Goal: Transaction & Acquisition: Purchase product/service

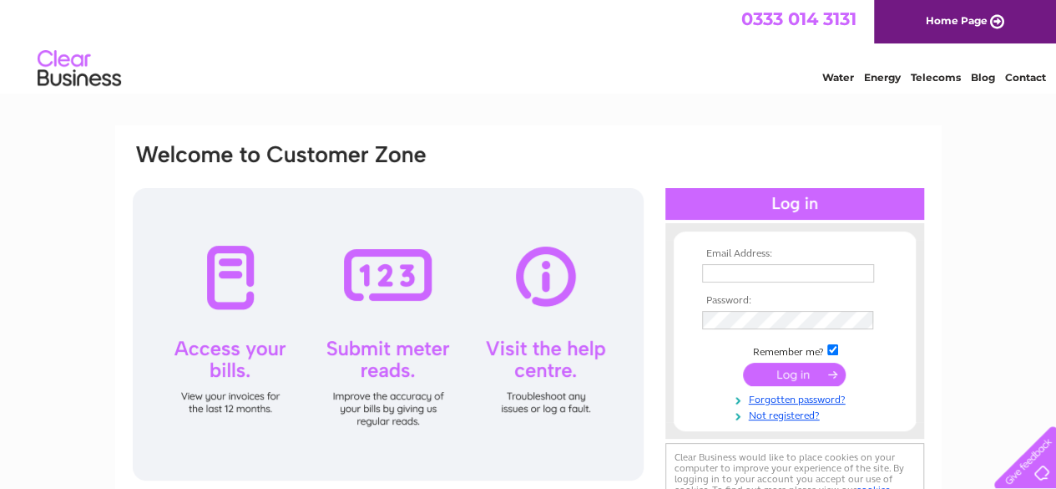
type input "steven_pearston@hotmail.com"
click at [786, 371] on input "submit" at bounding box center [794, 373] width 103 height 23
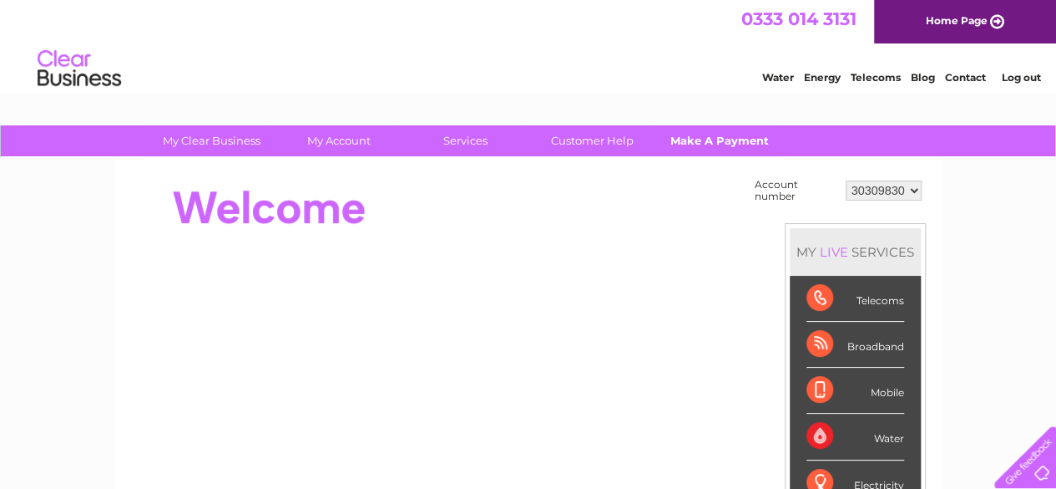
click at [708, 146] on link "Make A Payment" at bounding box center [720, 140] width 138 height 31
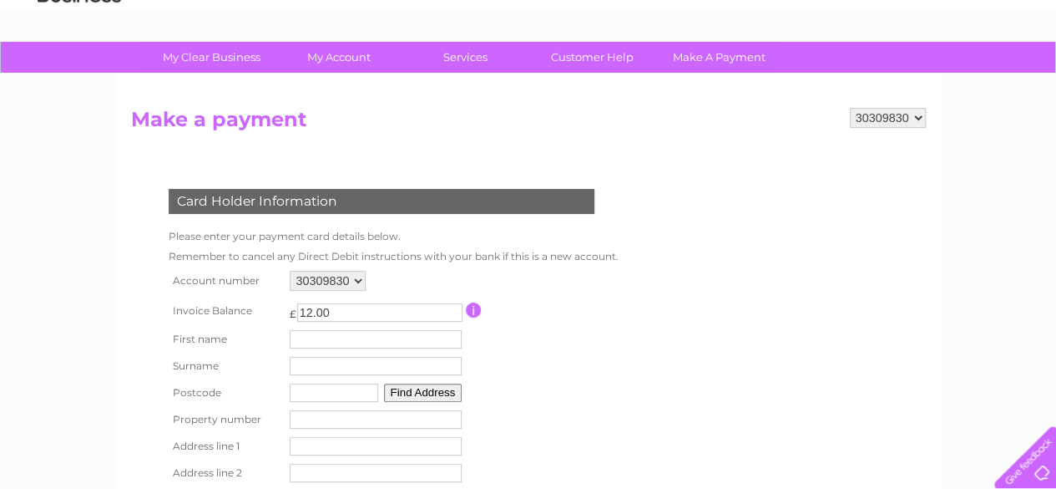
scroll to position [167, 0]
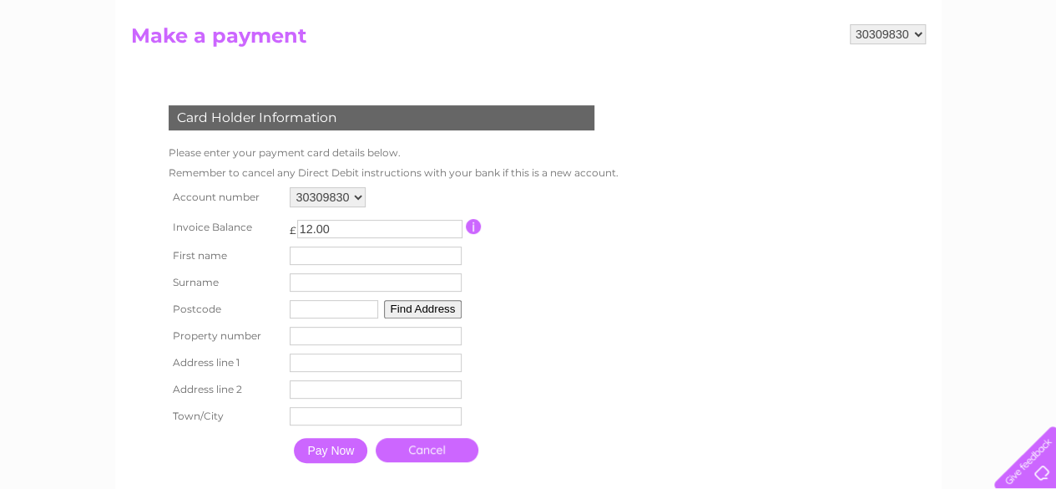
click at [382, 259] on input "text" at bounding box center [376, 255] width 172 height 18
type input "[PERSON_NAME]"
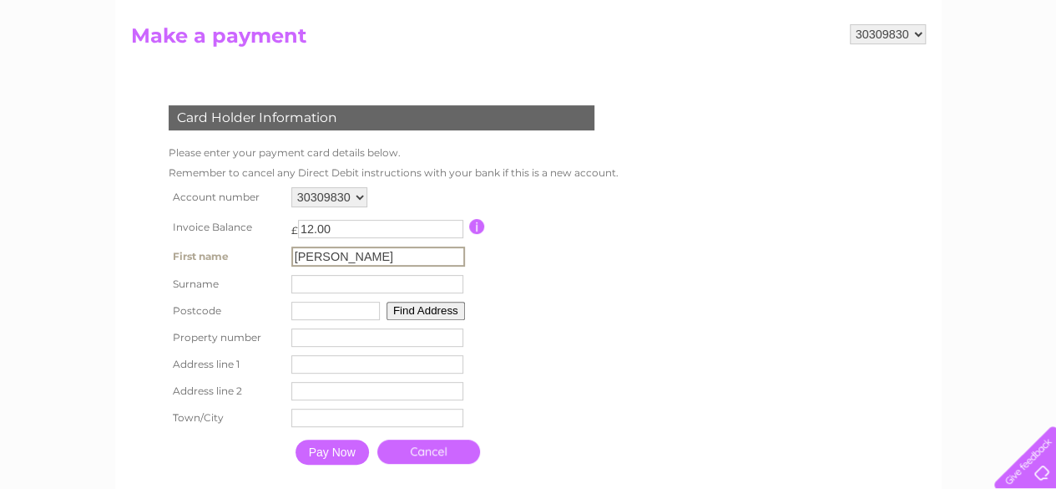
type input "Pearston"
type input "AB31 5JD"
type input "Laurelbank"
type input "Crathes"
type input "Banchory"
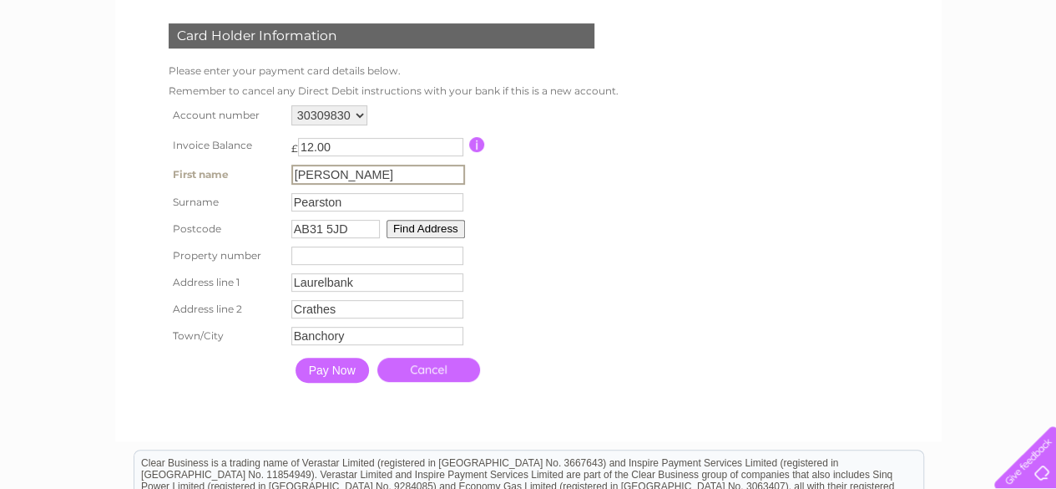
scroll to position [334, 0]
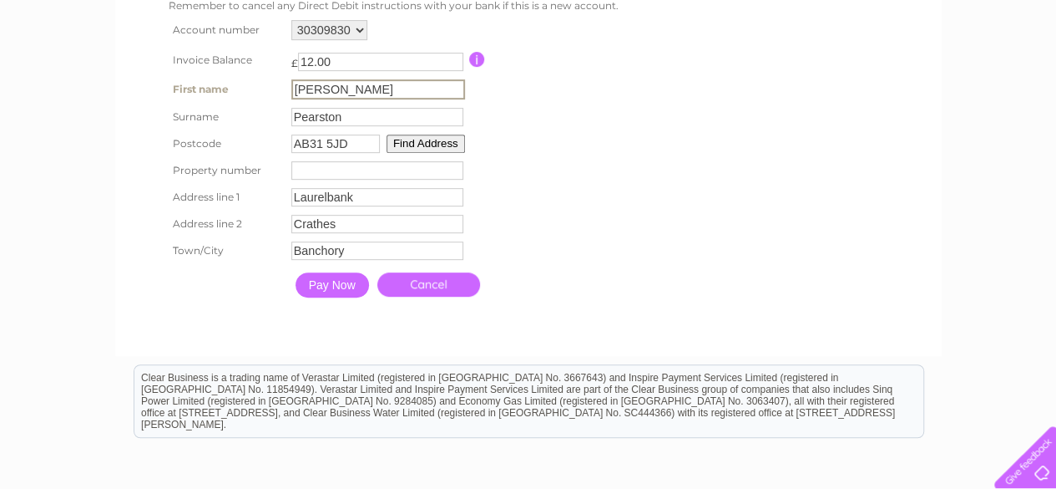
click at [350, 290] on input "Pay Now" at bounding box center [332, 284] width 73 height 25
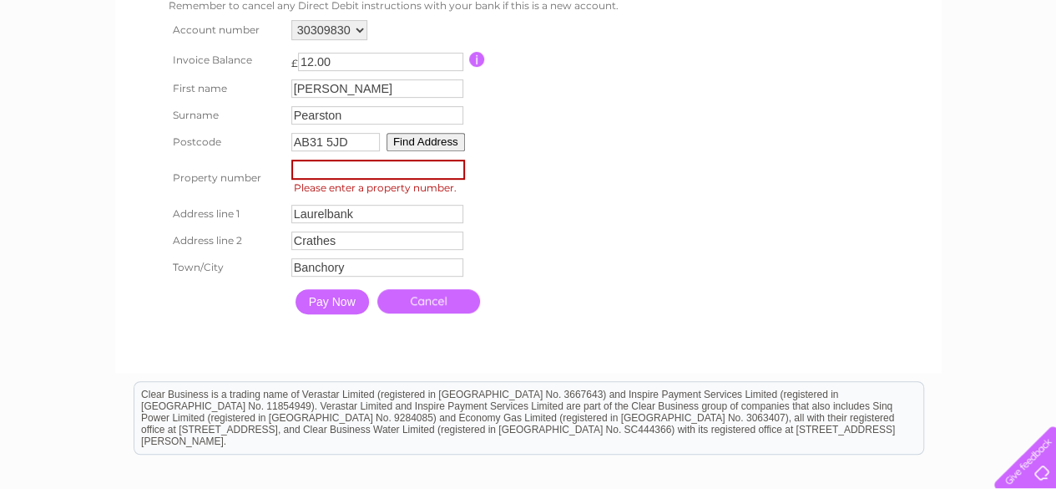
click at [406, 180] on input "number" at bounding box center [378, 170] width 174 height 20
click at [458, 144] on button "Find Address" at bounding box center [426, 142] width 79 height 18
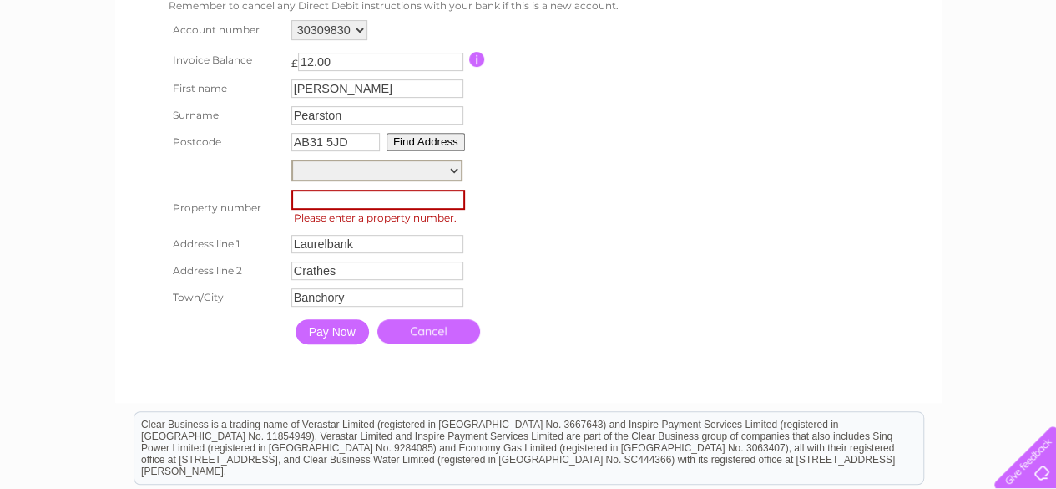
click at [453, 170] on select "Beech Court Claverhouse Cruachan Glas Barr Ivy Cottage Kenwood House Laurelbank…" at bounding box center [376, 171] width 171 height 22
select select ",,,Banchory"
click at [291, 160] on select "Beech Court Claverhouse Cruachan Glas Barr Ivy Cottage Kenwood House Laurelbank…" at bounding box center [376, 171] width 171 height 22
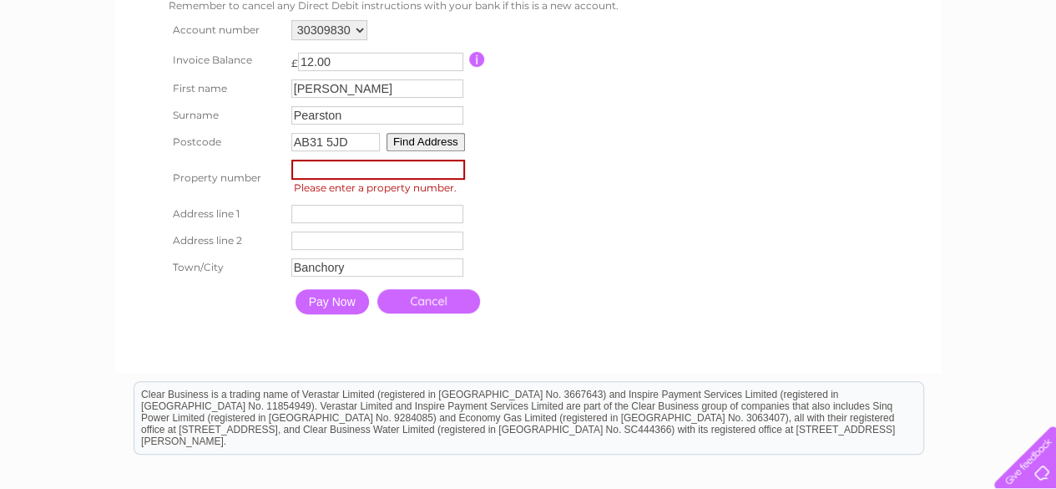
click at [507, 216] on table "Account number 30309830 Invoice Balance £ 12.00 First name Steven Surname" at bounding box center [392, 169] width 455 height 306
click at [433, 96] on input "Steven" at bounding box center [378, 89] width 174 height 20
type input "Steven"
click at [351, 124] on input "Pearston" at bounding box center [377, 117] width 172 height 18
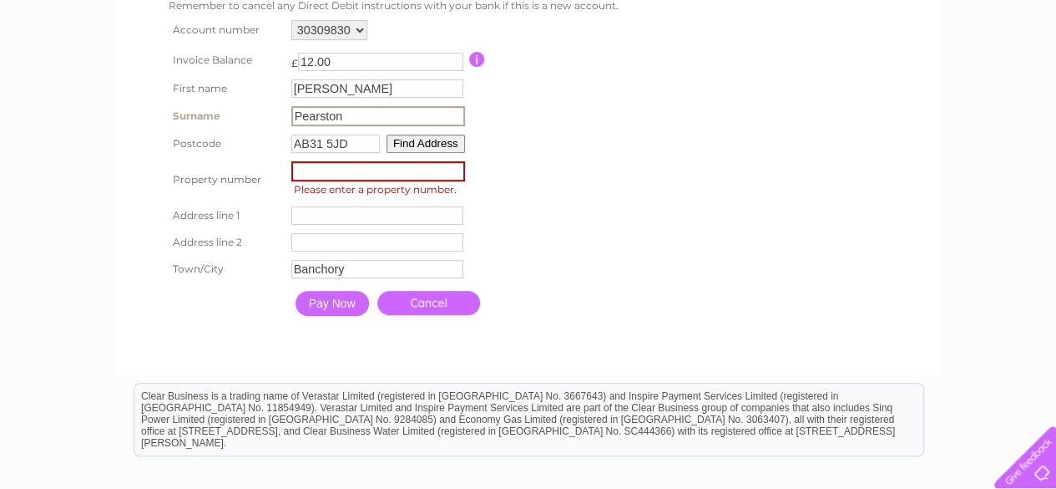
type input "Pearston"
click at [354, 138] on input "AB31 5JD" at bounding box center [335, 143] width 89 height 18
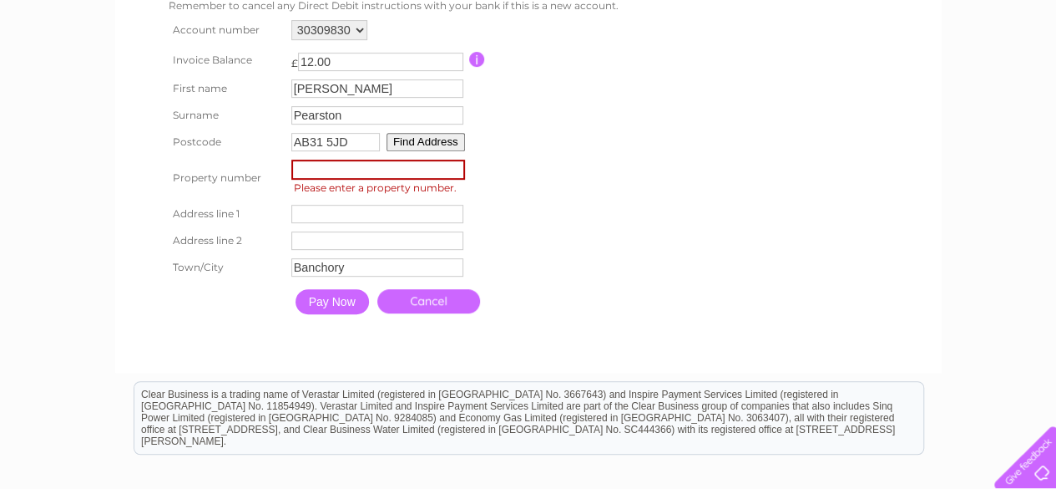
type input "AB31 5JD"
drag, startPoint x: 541, startPoint y: 121, endPoint x: 538, endPoint y: 129, distance: 9.0
click at [541, 121] on table "Account number 30309830 Invoice Balance £ 12.00 First name Steven Surname" at bounding box center [392, 169] width 455 height 306
click at [421, 267] on input "Banchory" at bounding box center [378, 268] width 174 height 20
type input "B"
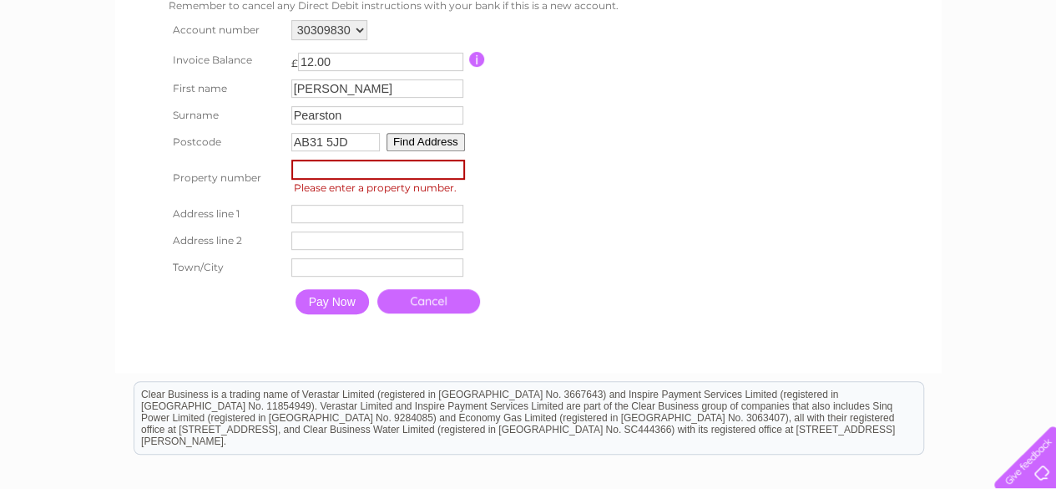
click at [506, 226] on table "Account number 30309830 Invoice Balance £ 12.00 First name Steven Surname" at bounding box center [392, 169] width 455 height 306
click at [411, 144] on button "Find Address" at bounding box center [426, 142] width 79 height 18
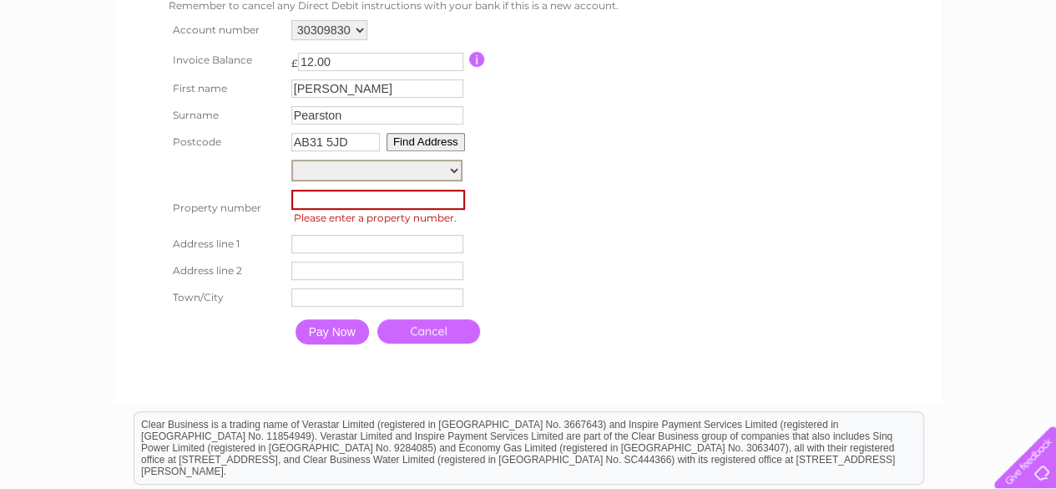
click at [428, 167] on select "Beech Court Claverhouse Cruachan Glas Barr Ivy Cottage Kenwood House Laurelbank…" at bounding box center [376, 171] width 171 height 22
select select ",,,Banchory"
click at [291, 160] on select "Beech Court Claverhouse Cruachan Glas Barr Ivy Cottage Kenwood House Laurelbank…" at bounding box center [376, 171] width 171 height 22
type input "Banchory"
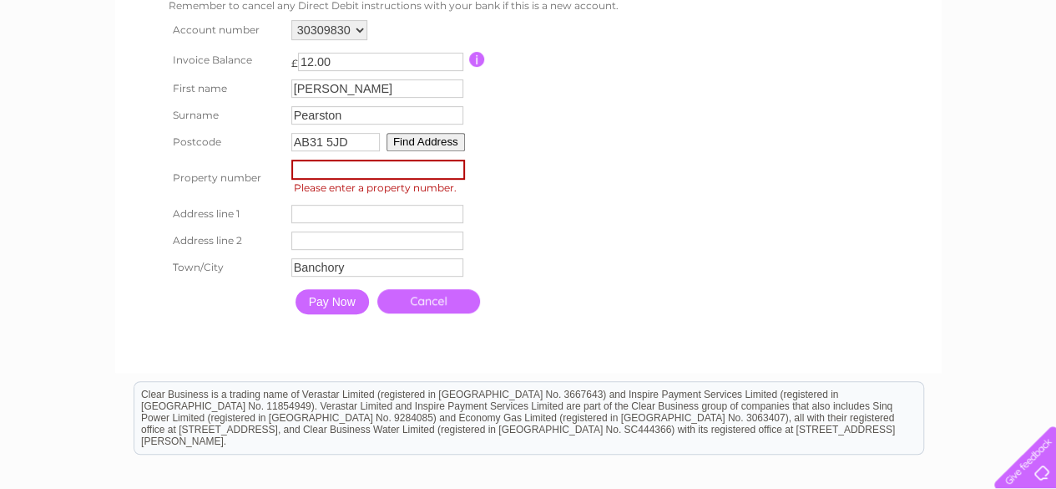
click at [577, 275] on table "Account number 30309830 Invoice Balance £ 12.00 First name Steven Surname" at bounding box center [392, 169] width 455 height 306
click at [453, 180] on input "number" at bounding box center [378, 170] width 174 height 20
type input "Laurelbank"
type input "Crathes"
click at [358, 300] on input "Pay Now" at bounding box center [332, 301] width 73 height 25
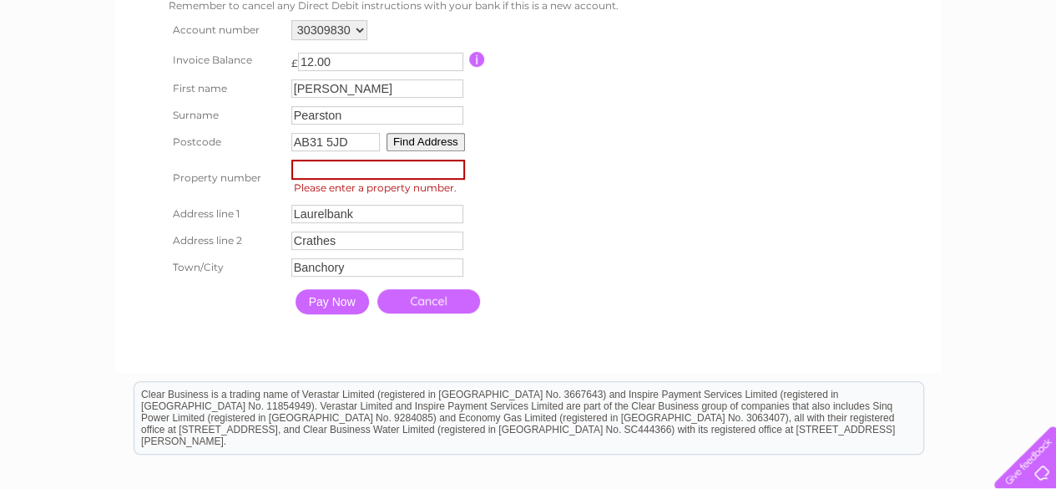
click at [342, 303] on input "Pay Now" at bounding box center [332, 301] width 73 height 25
click at [426, 182] on span "Please enter a property number." at bounding box center [380, 188] width 179 height 17
click at [441, 170] on input "number" at bounding box center [378, 170] width 174 height 20
type input "0"
click at [542, 183] on table "Account number 30309830 Invoice Balance £ 12.00 First name Steven Surname 0" at bounding box center [392, 169] width 455 height 306
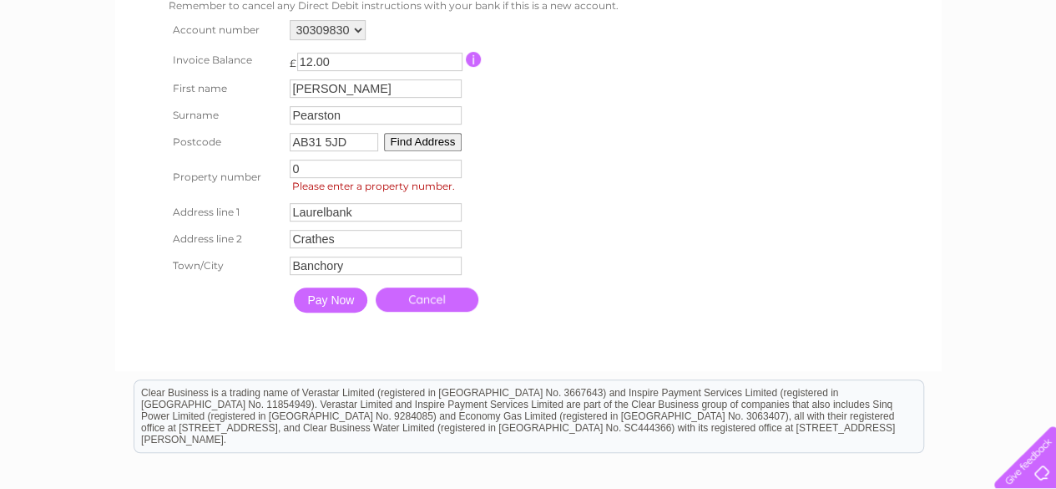
drag, startPoint x: 337, startPoint y: 312, endPoint x: 338, endPoint y: 24, distance: 287.3
click at [337, 312] on input "Pay Now" at bounding box center [330, 299] width 73 height 25
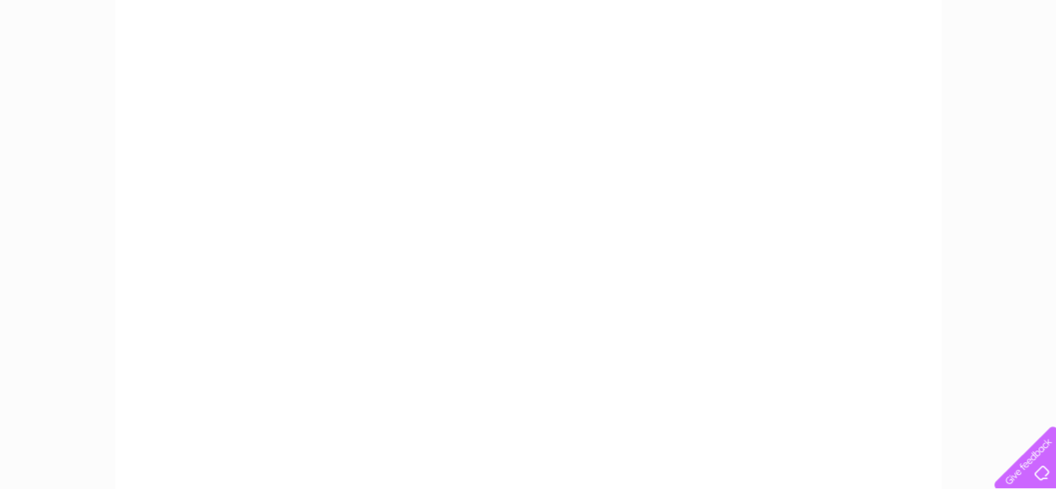
scroll to position [251, 0]
